Goal: Task Accomplishment & Management: Manage account settings

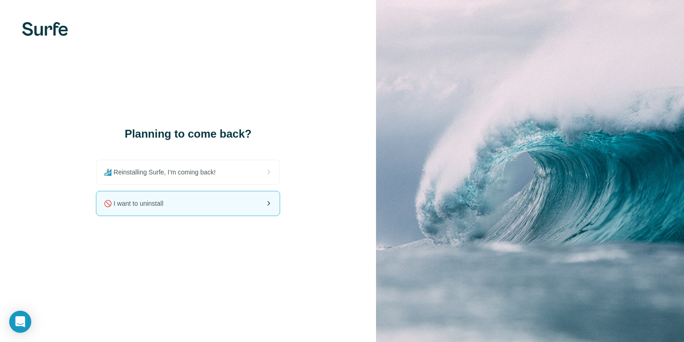
click at [222, 200] on div "🚫 I want to uninstall" at bounding box center [188, 203] width 183 height 24
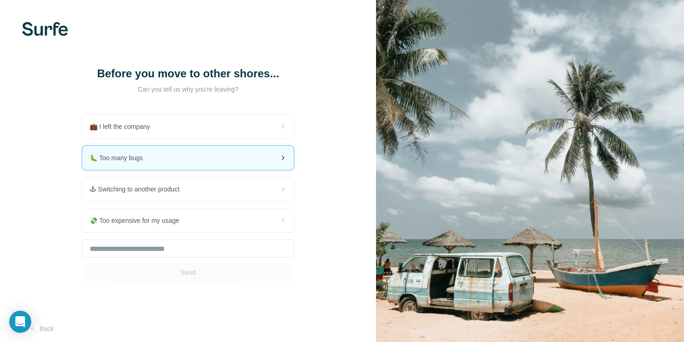
click at [245, 161] on div "🐛 Too many bugs" at bounding box center [187, 158] width 211 height 24
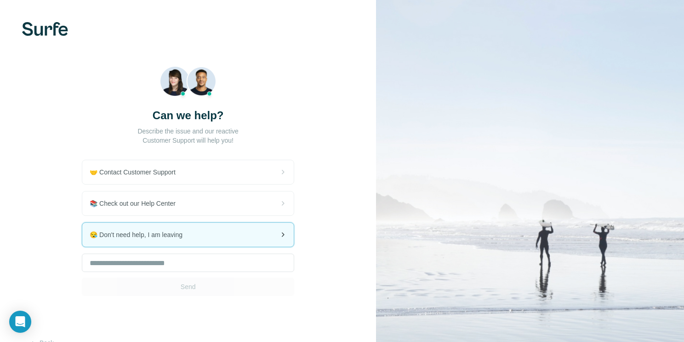
click at [243, 233] on div "😪 Don't need help, I am leaving" at bounding box center [187, 234] width 211 height 24
